Goal: Register for event/course

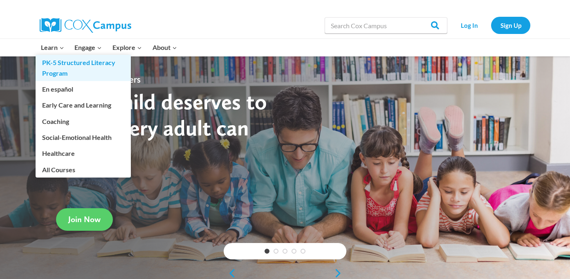
click at [56, 65] on link "PK-5 Structured Literacy Program" at bounding box center [83, 68] width 95 height 26
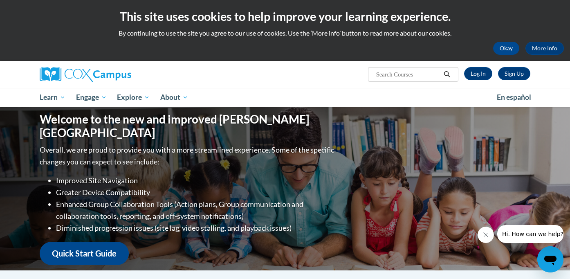
click at [419, 74] on input "Search..." at bounding box center [408, 75] width 65 height 10
type input "pre k"
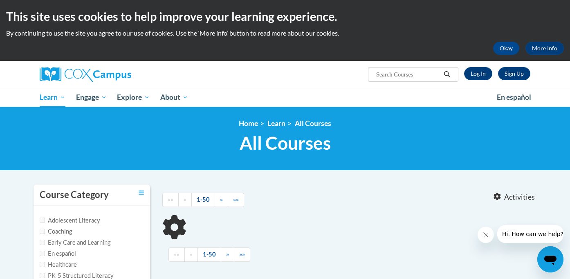
type input "pre k"
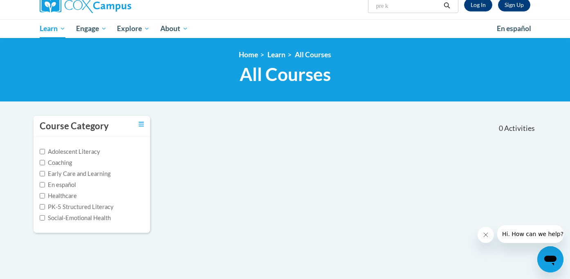
scroll to position [80, 0]
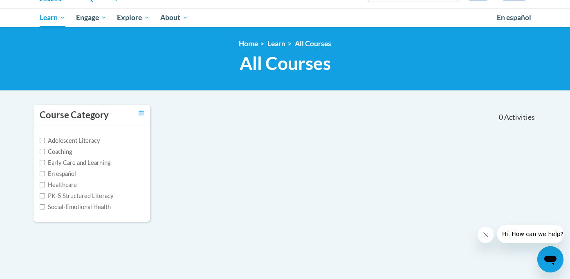
click at [103, 163] on label "Early Care and Learning" at bounding box center [75, 162] width 71 height 9
click at [45, 163] on input "Early Care and Learning" at bounding box center [42, 162] width 5 height 5
checkbox input "true"
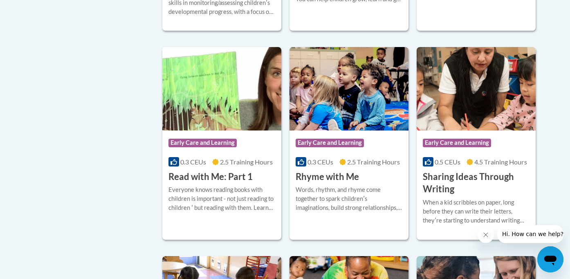
scroll to position [846, 0]
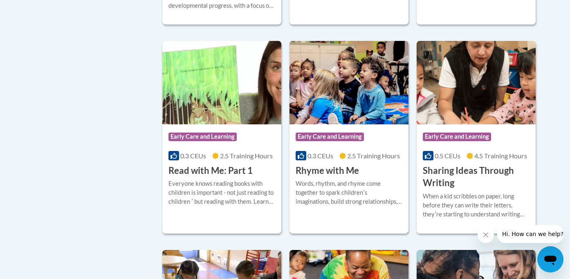
click at [320, 141] on span "Early Care and Learning" at bounding box center [330, 137] width 68 height 8
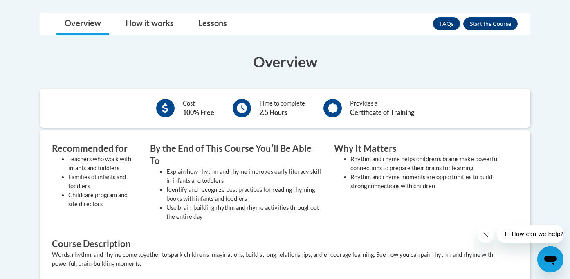
scroll to position [197, 0]
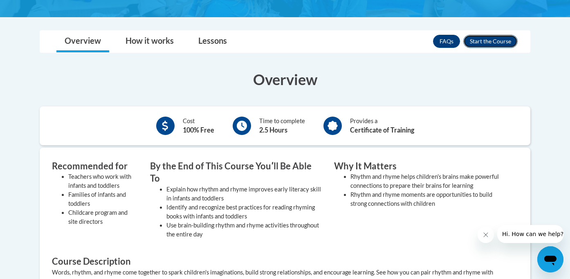
click at [485, 40] on button "Enroll" at bounding box center [491, 41] width 54 height 13
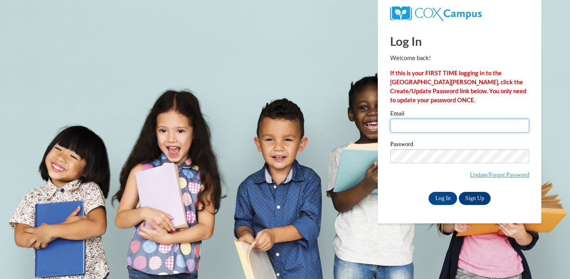
click at [423, 122] on input "Email" at bounding box center [459, 126] width 139 height 14
type input "[EMAIL_ADDRESS][DOMAIN_NAME]"
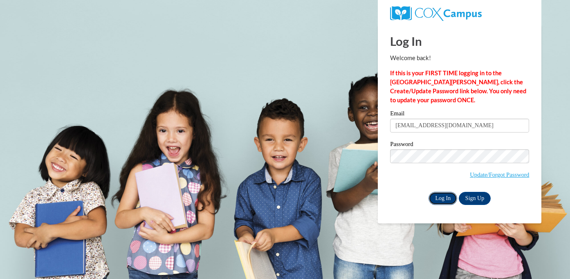
click at [439, 197] on input "Log In" at bounding box center [443, 198] width 29 height 13
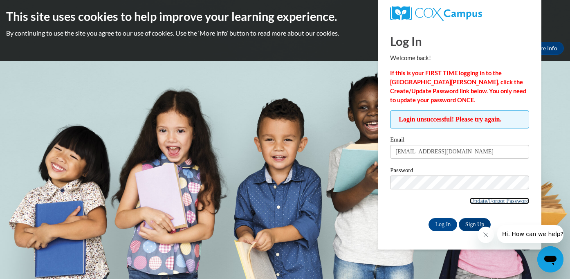
click at [483, 201] on link "Update/Forgot Password" at bounding box center [499, 201] width 59 height 7
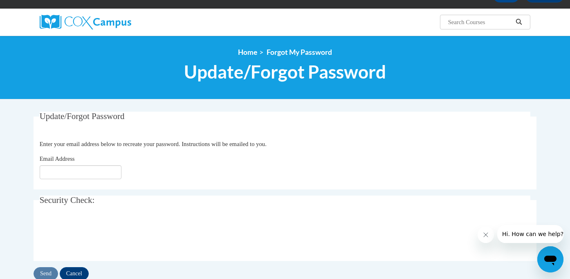
scroll to position [79, 0]
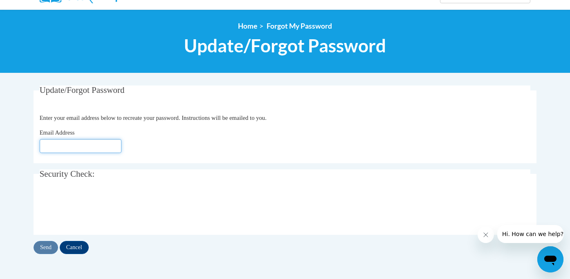
click at [106, 148] on input "Email Address" at bounding box center [81, 146] width 82 height 14
type input "[EMAIL_ADDRESS][DOMAIN_NAME]"
click at [44, 251] on input "Send" at bounding box center [46, 247] width 25 height 13
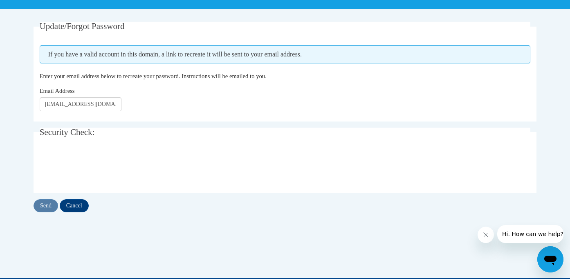
scroll to position [147, 0]
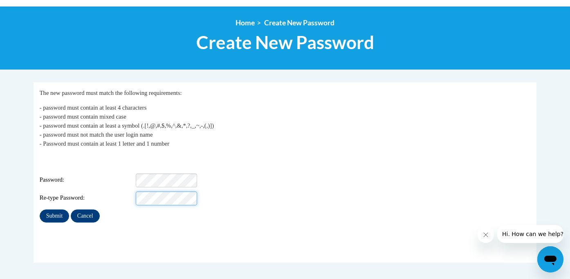
scroll to position [0, 910]
click at [237, 198] on div "Re-type Password:" at bounding box center [285, 199] width 491 height 14
click at [272, 194] on div "Re-type Password:" at bounding box center [285, 199] width 491 height 14
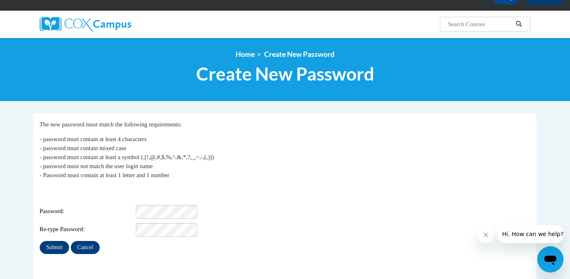
scroll to position [52, 0]
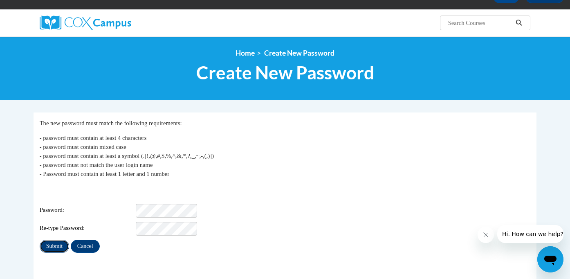
click at [59, 242] on input "Submit" at bounding box center [54, 246] width 29 height 13
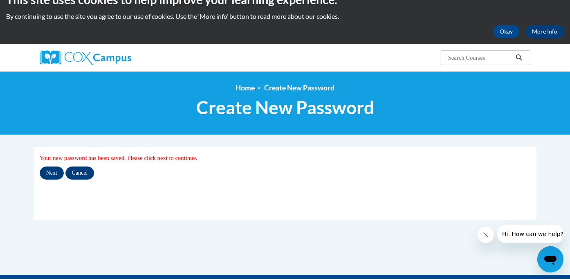
scroll to position [23, 0]
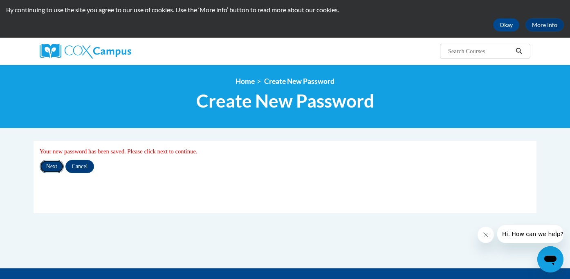
click at [54, 168] on input "Next" at bounding box center [52, 166] width 24 height 13
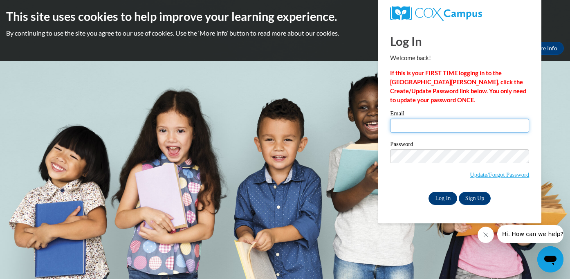
type input "ckapadia@gallowayschool.org"
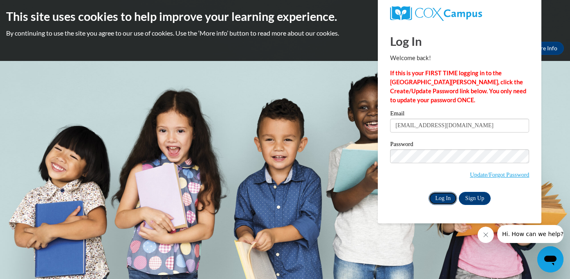
click at [444, 199] on input "Log In" at bounding box center [443, 198] width 29 height 13
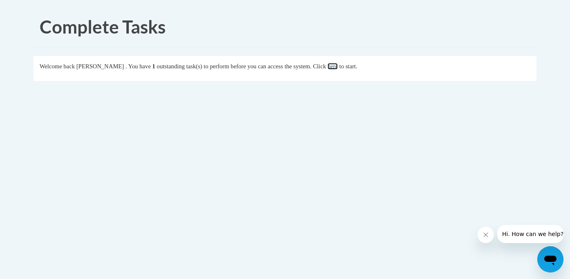
click at [338, 68] on link "here" at bounding box center [333, 66] width 10 height 7
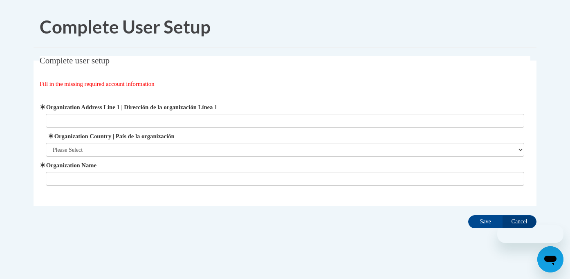
scroll to position [7, 0]
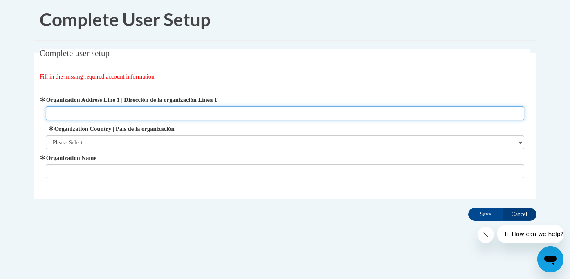
click at [279, 112] on input "Organization Address Line 1 | Dirección de la organización Línea 1" at bounding box center [285, 113] width 479 height 14
type input "215"
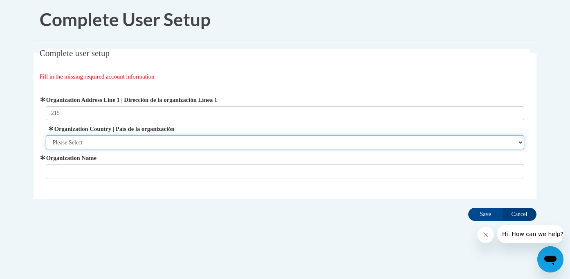
click at [227, 142] on select "Please Select [GEOGRAPHIC_DATA] | [GEOGRAPHIC_DATA] Outside of [GEOGRAPHIC_DATA…" at bounding box center [285, 142] width 479 height 14
select select "ad49bcad-a171-4b2e-b99c-48b446064914"
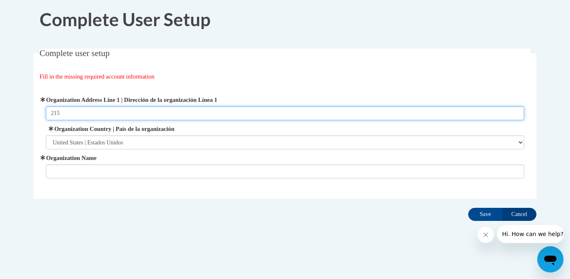
paste input "[PERSON_NAME][GEOGRAPHIC_DATA]"
type input "[STREET_ADDRESS][PERSON_NAME]"
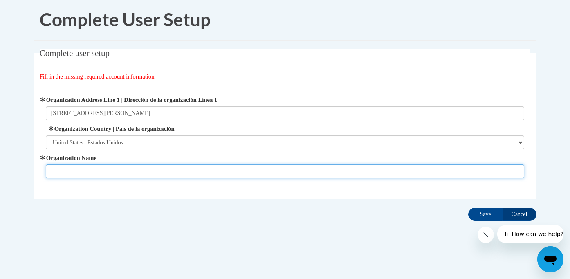
click at [101, 171] on input "Organization Name" at bounding box center [285, 172] width 479 height 14
type input "The [PERSON_NAME][GEOGRAPHIC_DATA]"
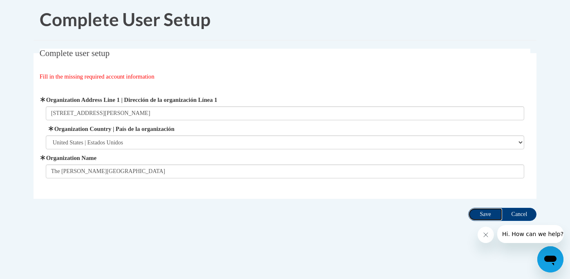
click at [482, 216] on input "Save" at bounding box center [486, 214] width 34 height 13
click at [487, 215] on input "Save" at bounding box center [486, 214] width 34 height 13
click at [489, 212] on input "Save" at bounding box center [486, 214] width 34 height 13
click at [278, 235] on div "Complete User Setup Complete user setup Fill in the missing required account in…" at bounding box center [285, 136] width 516 height 274
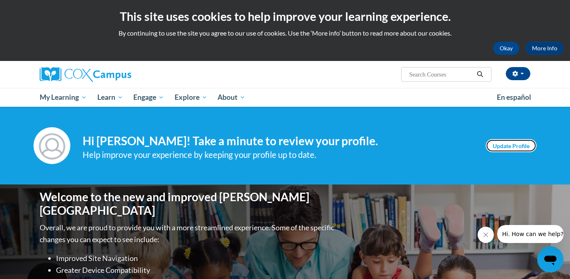
click at [523, 140] on link "Update Profile" at bounding box center [511, 145] width 51 height 13
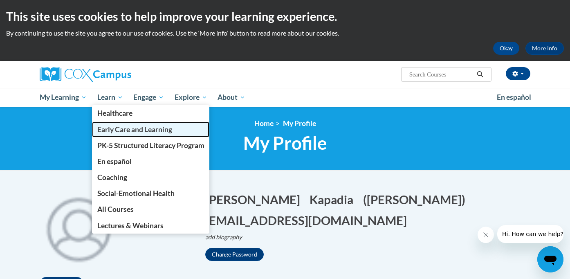
click at [110, 126] on span "Early Care and Learning" at bounding box center [134, 129] width 75 height 9
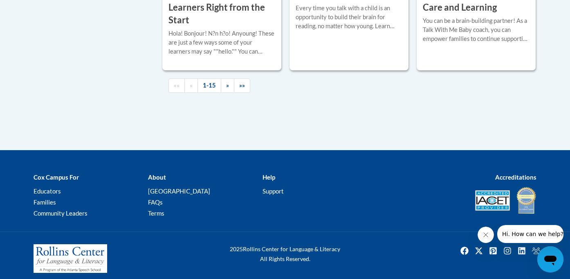
scroll to position [1358, 0]
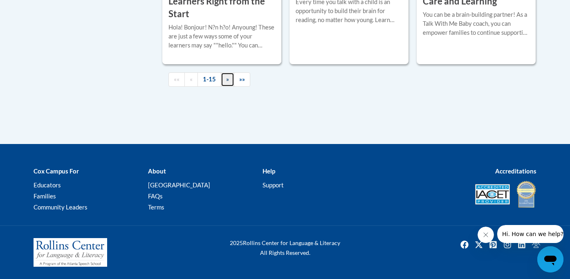
click at [224, 80] on link "»" at bounding box center [228, 79] width 14 height 14
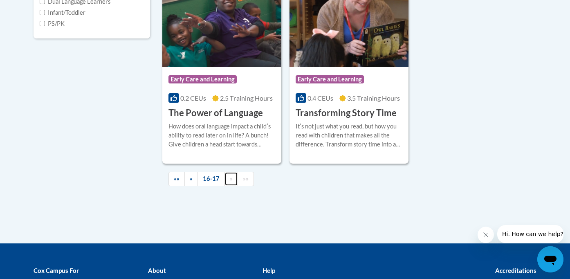
scroll to position [337, 0]
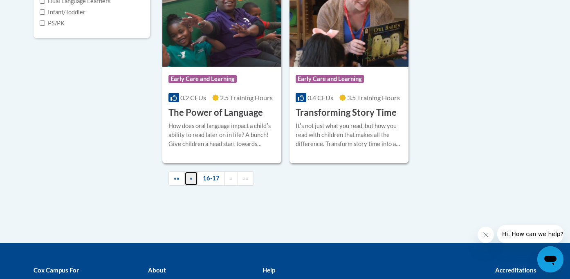
click at [190, 180] on span "«" at bounding box center [191, 178] width 3 height 7
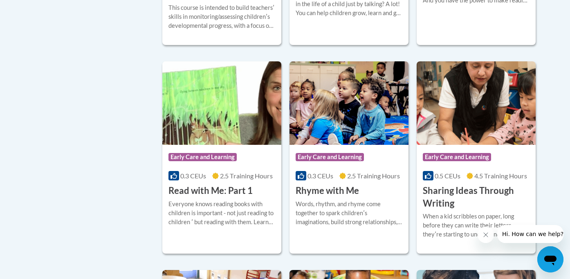
scroll to position [940, 0]
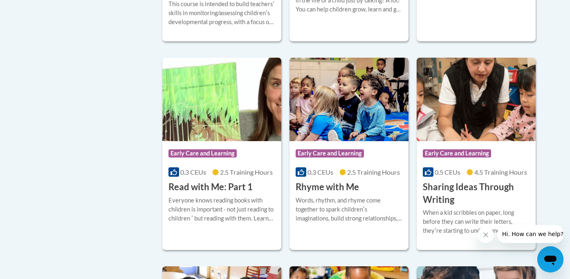
click at [329, 156] on div "Course Category: Early Care and Learning 0.3 CEUs 2.5 Training Hours COURSE Rhy…" at bounding box center [349, 167] width 119 height 52
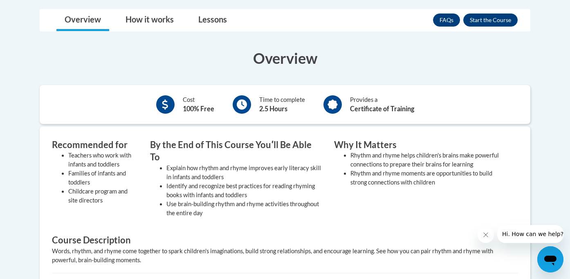
scroll to position [219, 0]
click at [486, 237] on icon "Close message from company" at bounding box center [486, 235] width 7 height 7
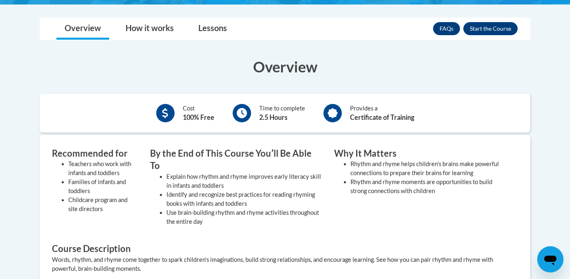
scroll to position [211, 0]
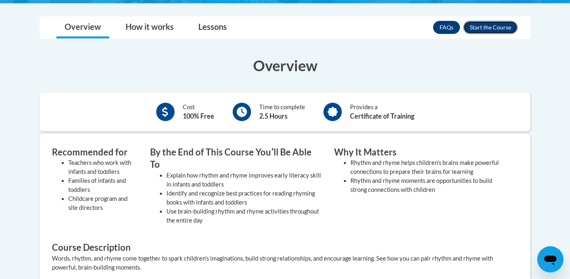
click at [478, 30] on button "Enroll" at bounding box center [491, 27] width 54 height 13
click at [210, 12] on body "This site uses cookies to help improve your learning experience. By continuing …" at bounding box center [285, 187] width 570 height 797
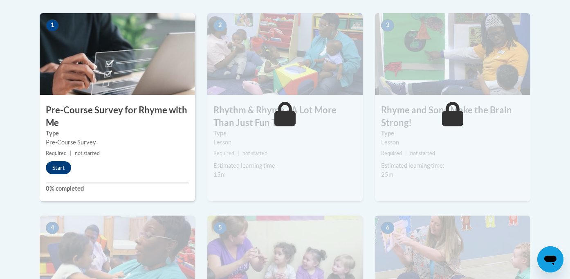
scroll to position [223, 0]
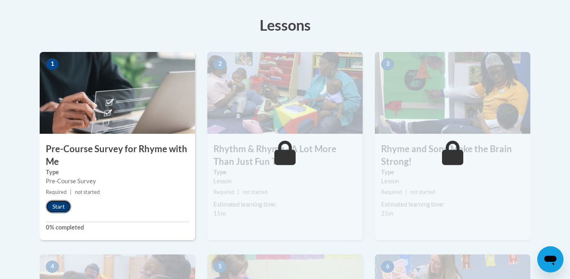
click at [53, 205] on button "Start" at bounding box center [58, 206] width 25 height 13
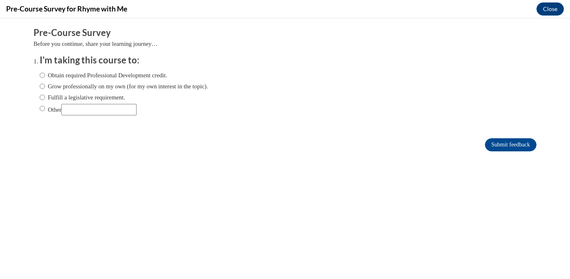
scroll to position [0, 0]
click at [42, 74] on input "Obtain required Professional Development credit." at bounding box center [42, 75] width 5 height 9
radio input "true"
click at [503, 148] on input "Submit feedback" at bounding box center [511, 144] width 52 height 13
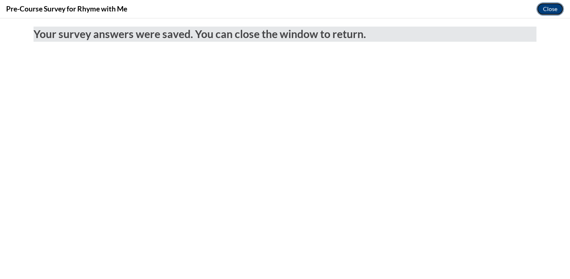
click at [550, 9] on button "Close" at bounding box center [550, 8] width 27 height 13
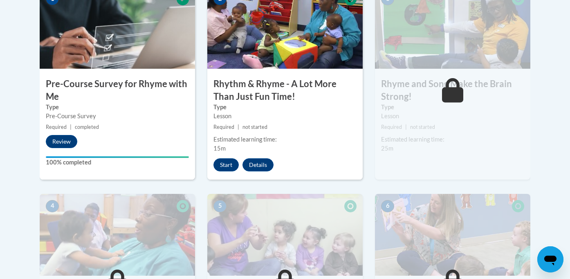
scroll to position [295, 0]
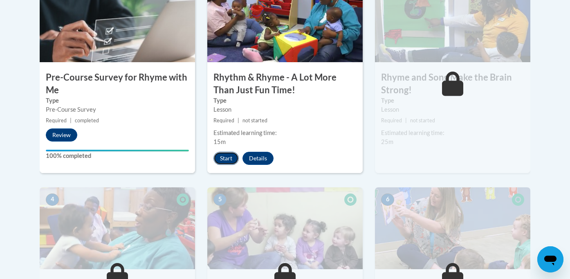
click at [223, 159] on button "Start" at bounding box center [226, 158] width 25 height 13
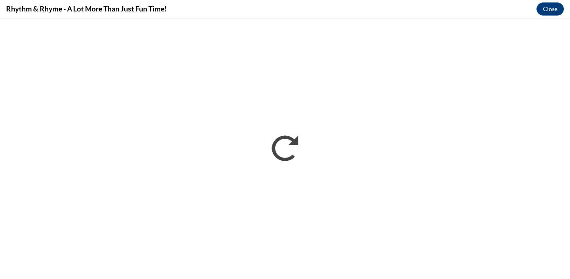
scroll to position [0, 0]
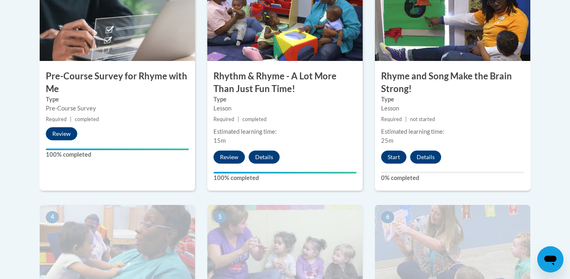
scroll to position [288, 0]
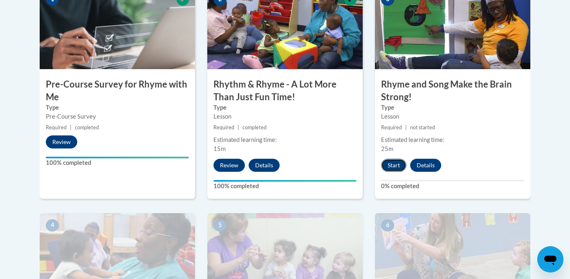
click at [394, 165] on button "Start" at bounding box center [393, 165] width 25 height 13
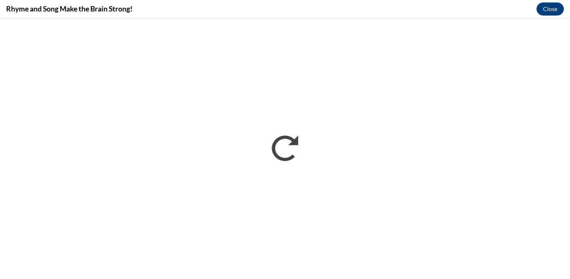
scroll to position [0, 0]
